Goal: Find specific page/section

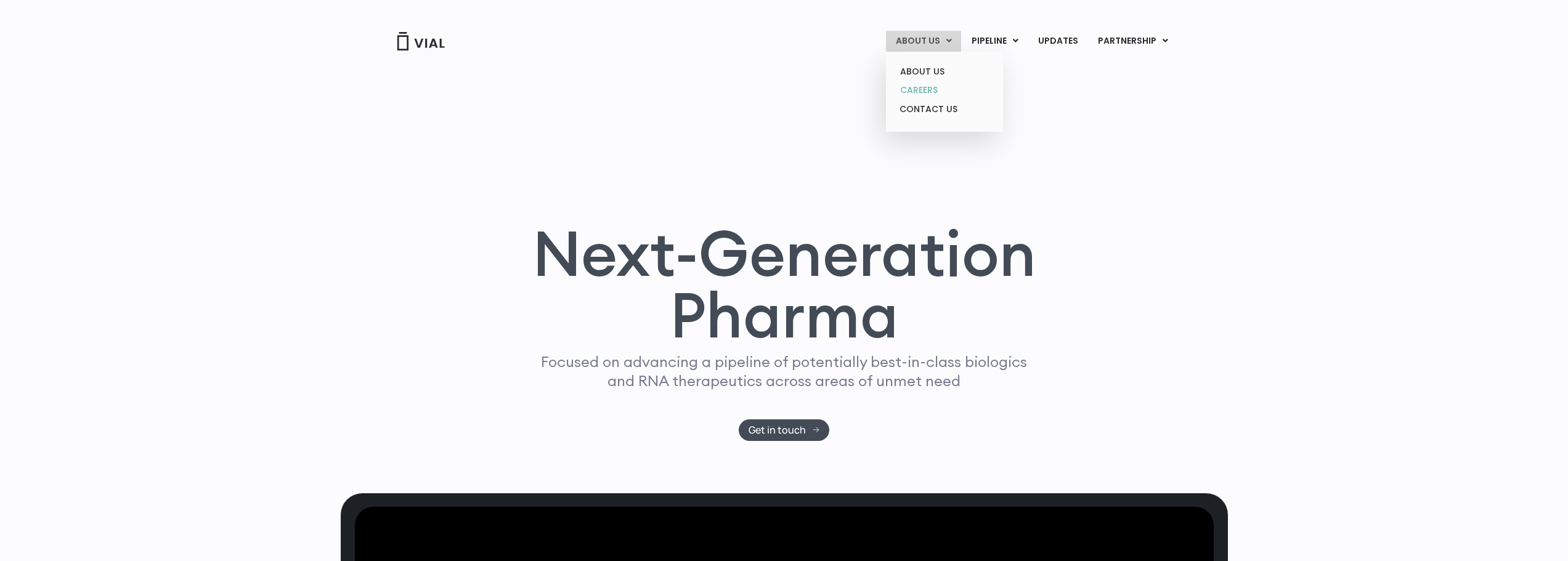
click at [926, 89] on link "CAREERS" at bounding box center [944, 90] width 108 height 19
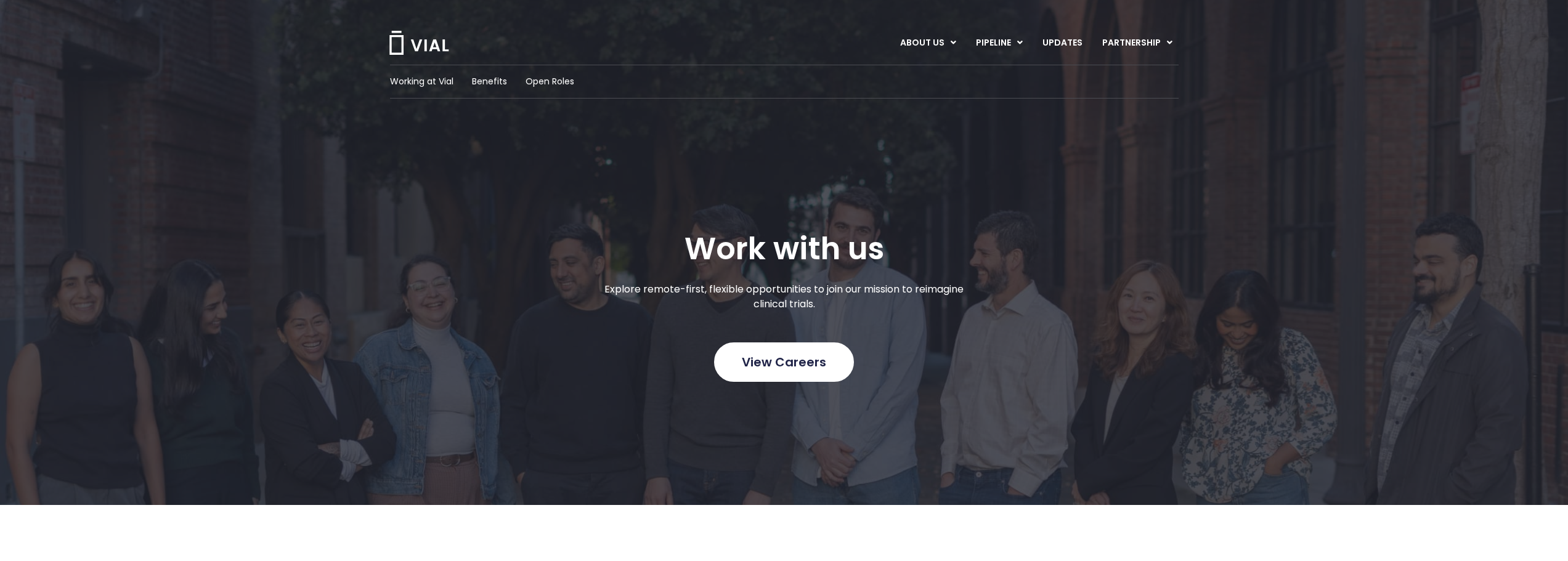
click at [755, 367] on span "View Careers" at bounding box center [784, 362] width 85 height 16
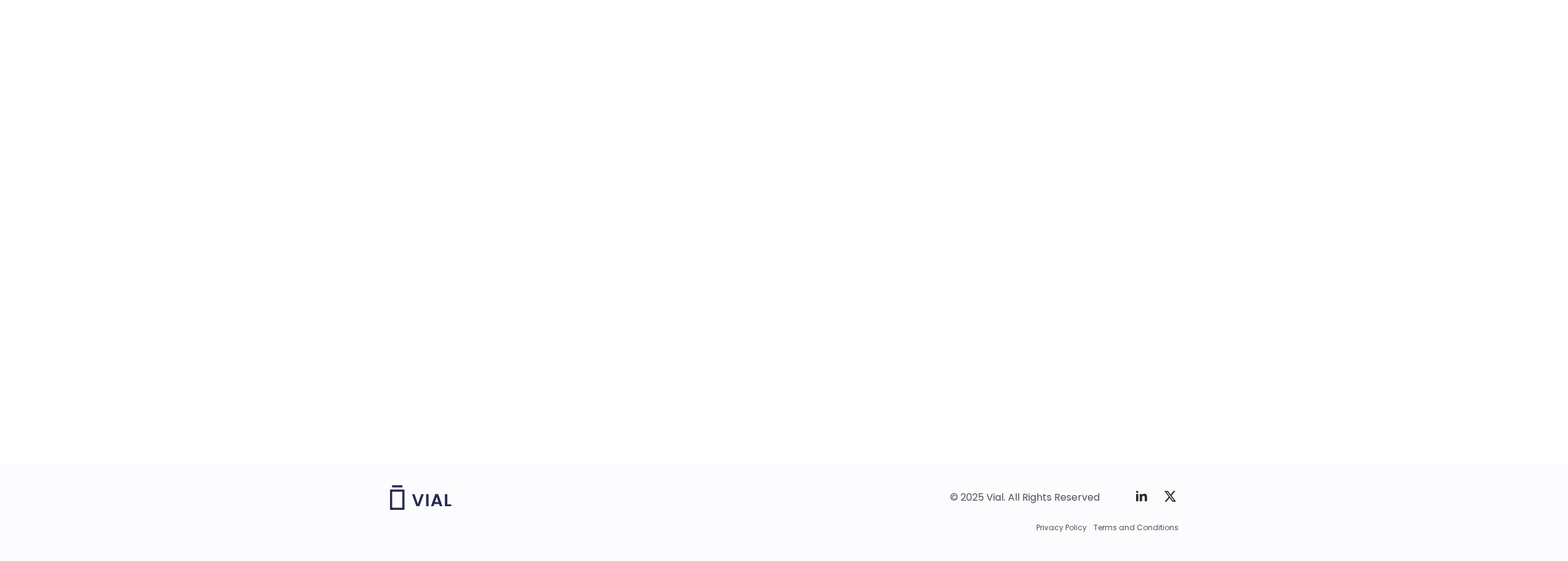
scroll to position [1854, 0]
